Goal: Task Accomplishment & Management: Use online tool/utility

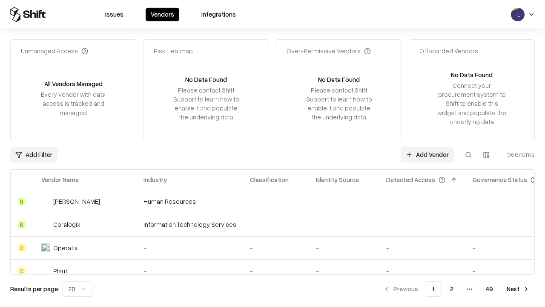
click at [427, 154] on link "Add Vendor" at bounding box center [427, 154] width 53 height 15
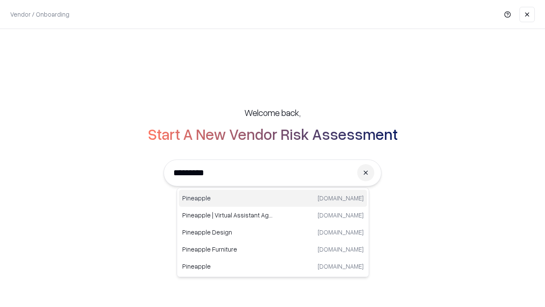
click at [273, 198] on div "Pineapple [DOMAIN_NAME]" at bounding box center [273, 198] width 188 height 17
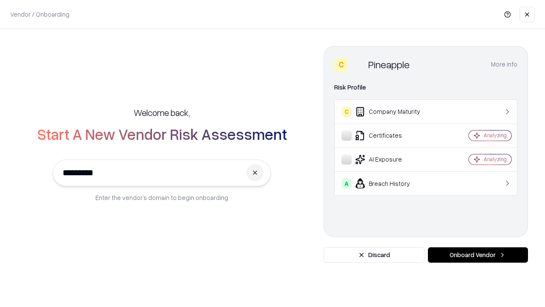
type input "*********"
click at [478, 255] on button "Onboard Vendor" at bounding box center [478, 254] width 100 height 15
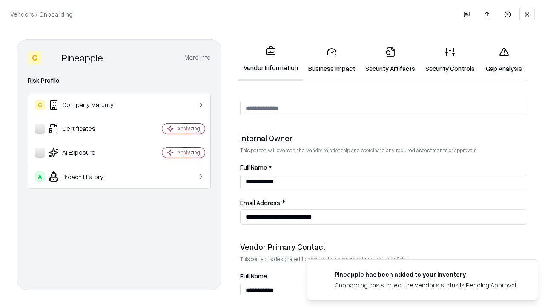
scroll to position [441, 0]
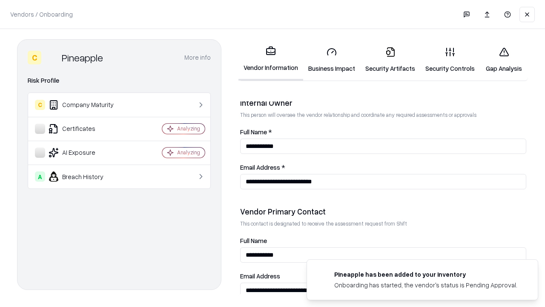
click at [332, 60] on link "Business Impact" at bounding box center [331, 60] width 57 height 40
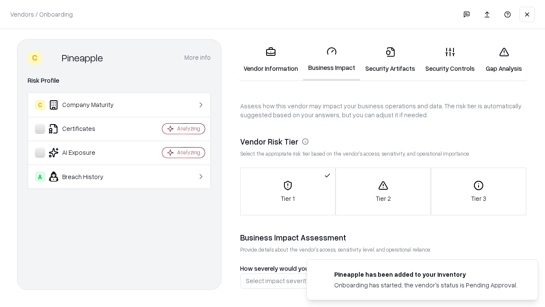
click at [390, 60] on link "Security Artifacts" at bounding box center [390, 60] width 60 height 40
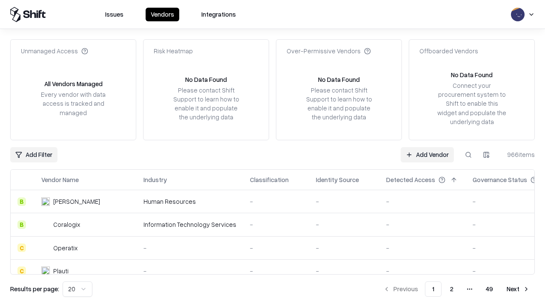
click at [427, 154] on link "Add Vendor" at bounding box center [427, 154] width 53 height 15
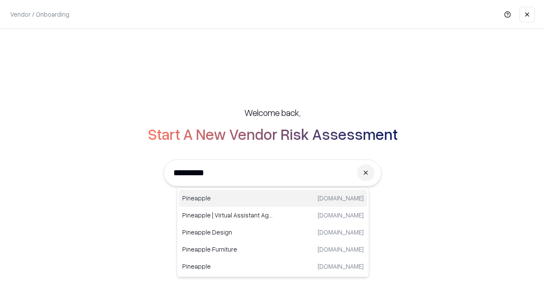
click at [273, 198] on div "Pineapple [DOMAIN_NAME]" at bounding box center [273, 198] width 188 height 17
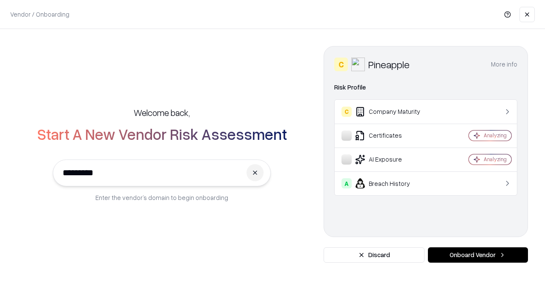
type input "*********"
click at [478, 255] on button "Onboard Vendor" at bounding box center [478, 254] width 100 height 15
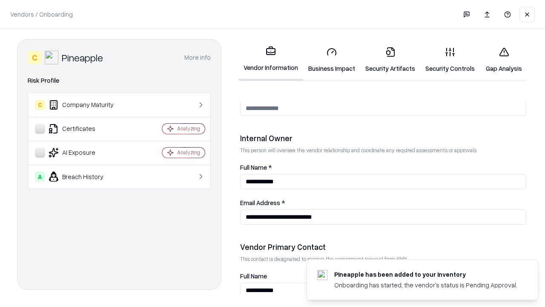
scroll to position [441, 0]
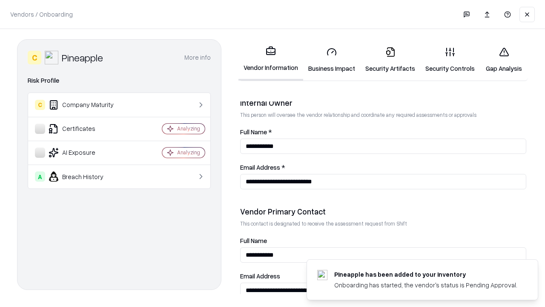
click at [504, 60] on link "Gap Analysis" at bounding box center [504, 60] width 48 height 40
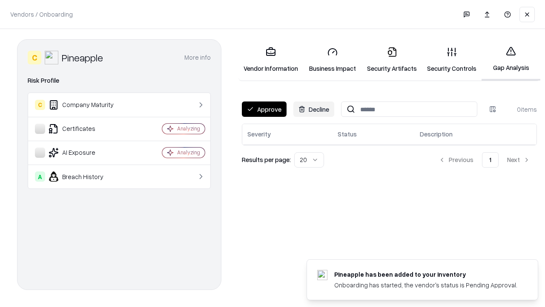
click at [264, 109] on button "Approve" at bounding box center [264, 108] width 45 height 15
